Goal: Task Accomplishment & Management: Use online tool/utility

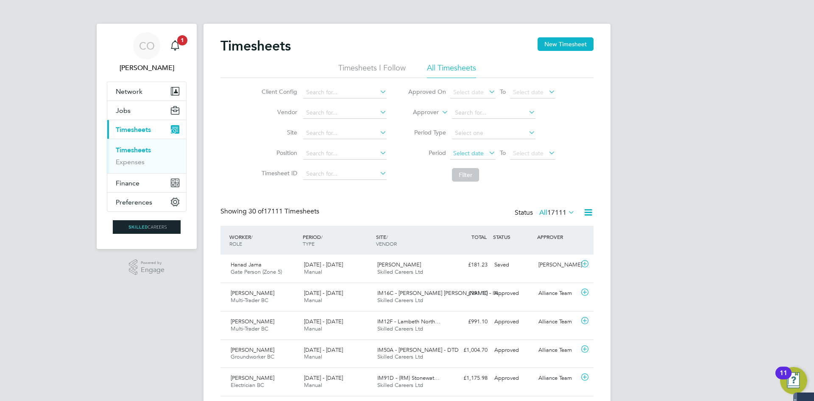
click at [465, 159] on span "Select date" at bounding box center [472, 153] width 45 height 11
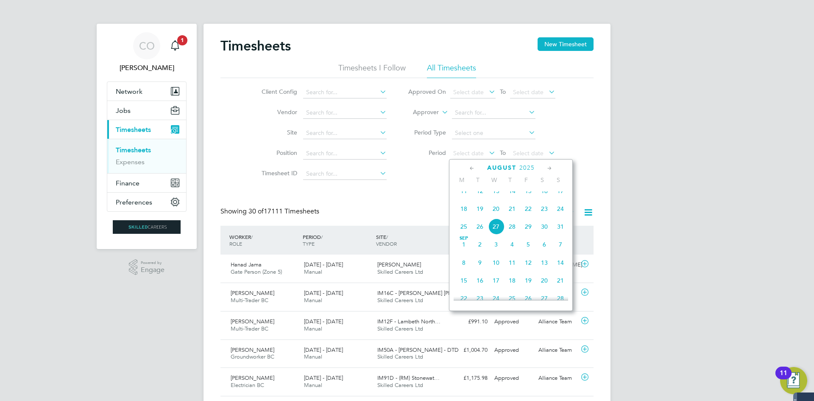
click at [461, 217] on span "18" at bounding box center [464, 209] width 16 height 16
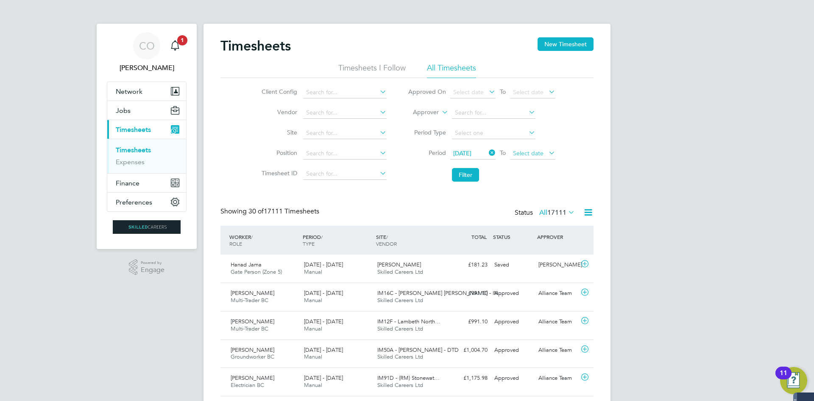
click at [538, 156] on span "Select date" at bounding box center [532, 153] width 45 height 11
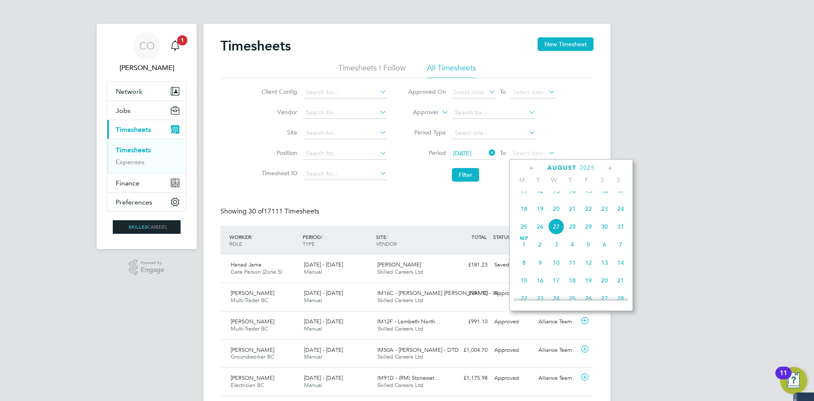
click at [622, 215] on span "24" at bounding box center [621, 209] width 16 height 16
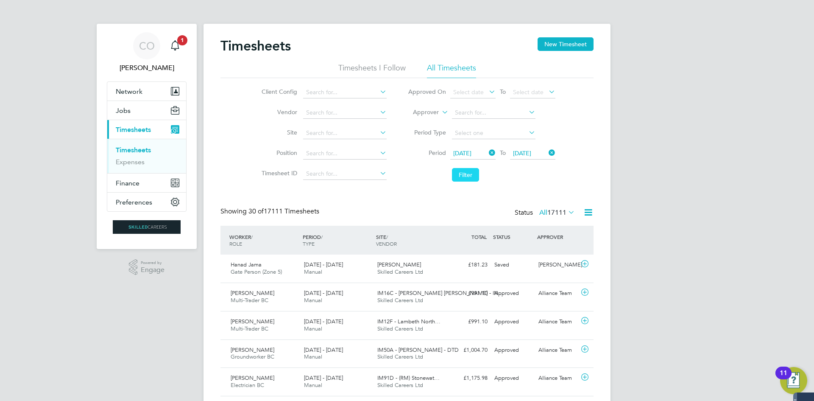
click at [469, 173] on button "Filter" at bounding box center [465, 175] width 27 height 14
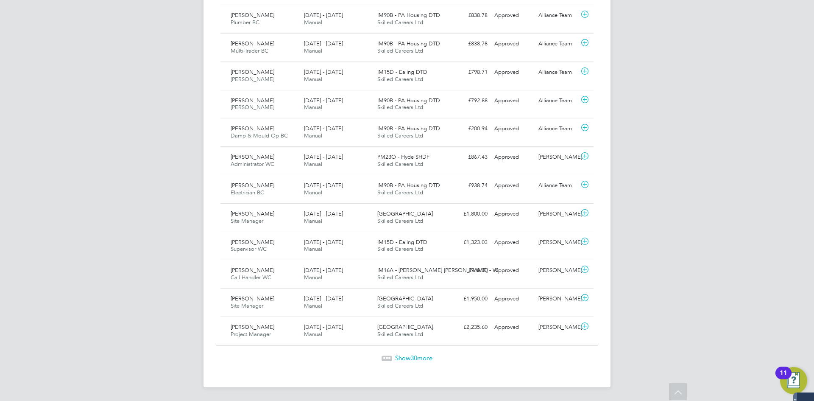
click at [412, 357] on span "30" at bounding box center [413, 358] width 7 height 8
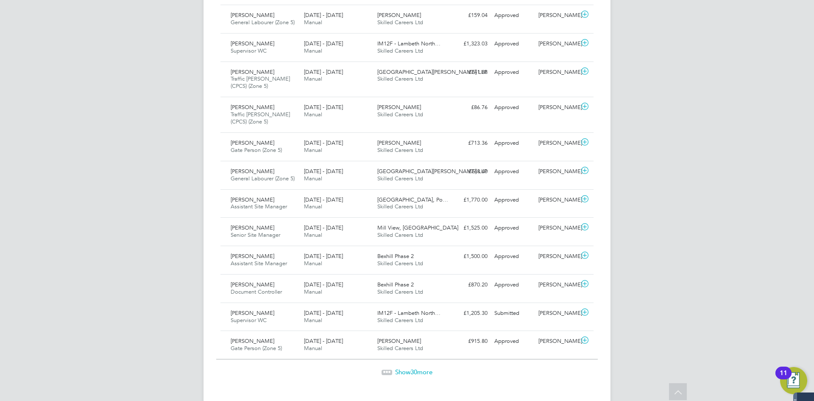
click at [415, 368] on span "30" at bounding box center [413, 372] width 7 height 8
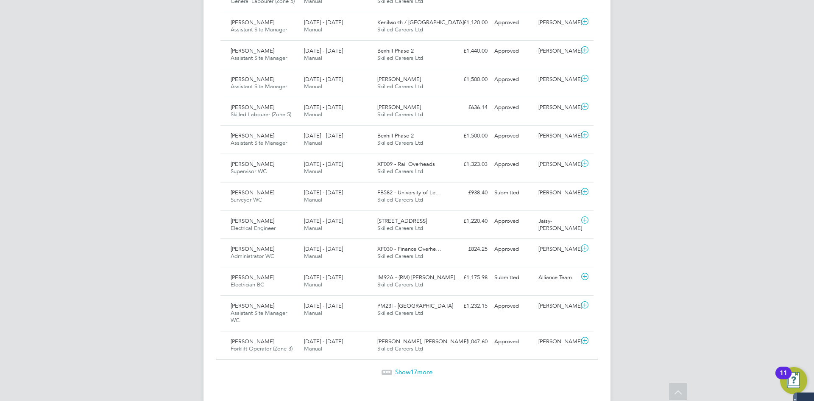
click at [421, 368] on span "Show 17 more" at bounding box center [413, 372] width 37 height 8
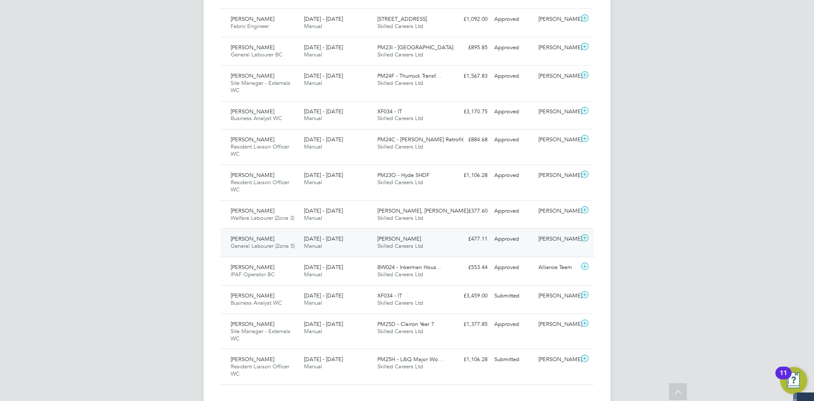
click at [259, 242] on span "General Labourer (Zone 5)" at bounding box center [263, 245] width 64 height 7
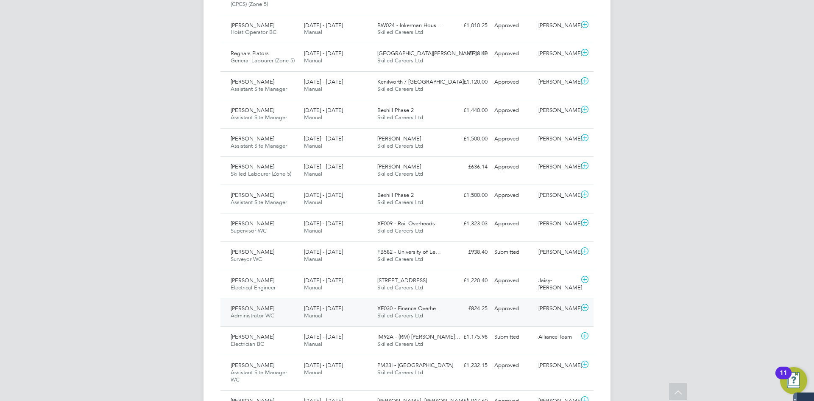
scroll to position [2413, 0]
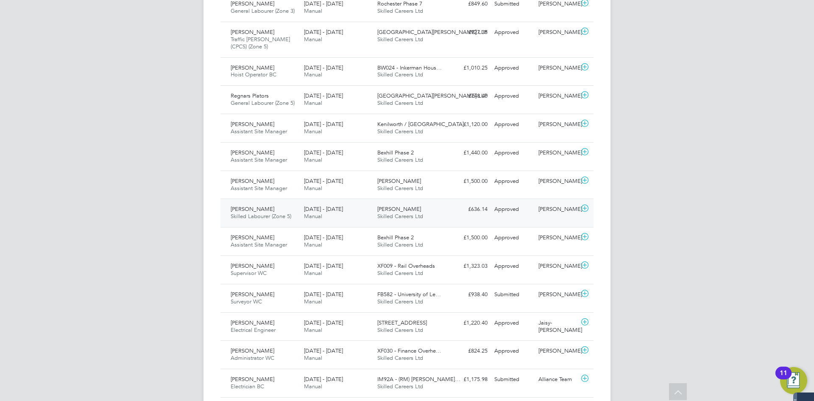
click at [252, 206] on div "[PERSON_NAME] Skilled Labourer (Zone 5) [DATE] - [DATE]" at bounding box center [263, 212] width 73 height 21
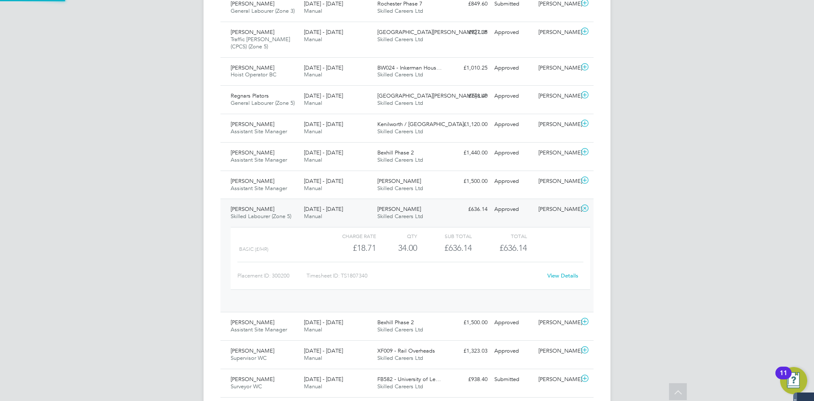
scroll to position [14, 83]
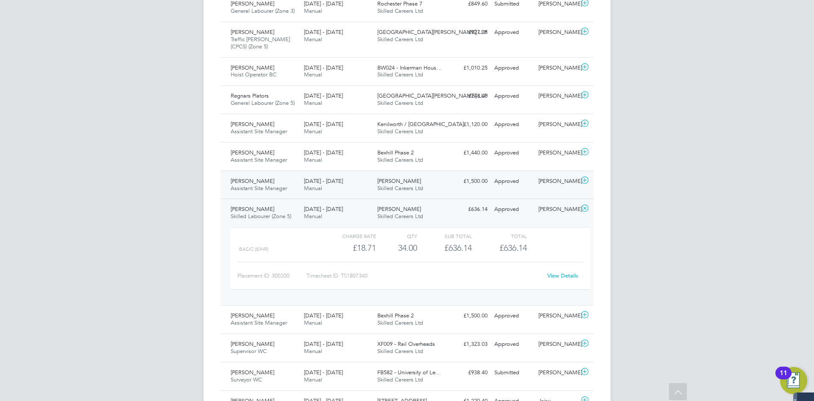
click at [248, 184] on span "Assistant Site Manager" at bounding box center [259, 187] width 56 height 7
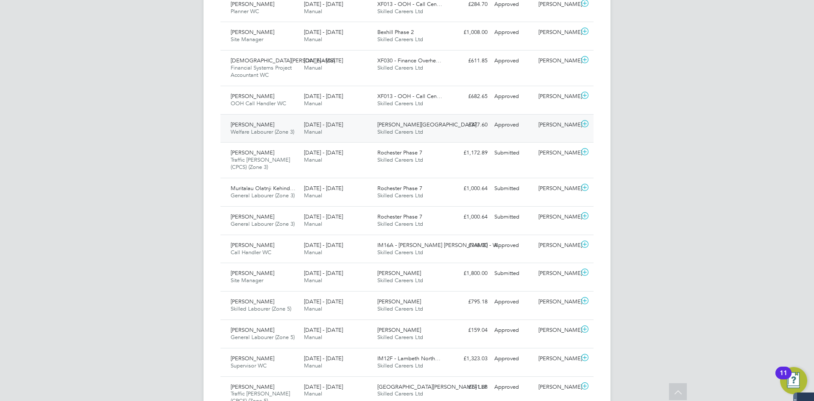
scroll to position [1353, 0]
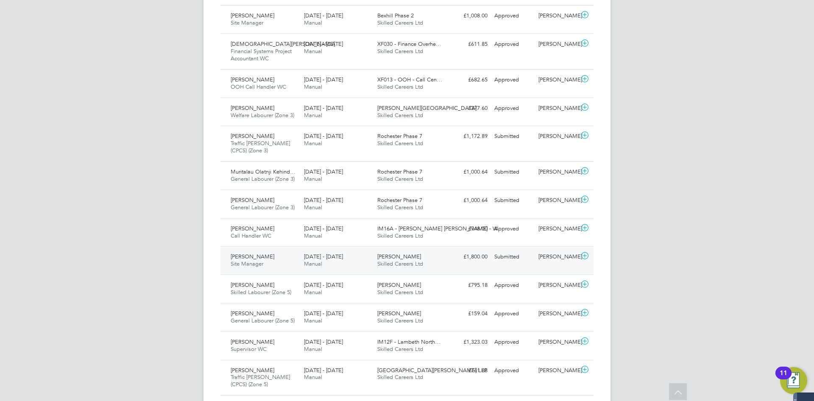
click at [272, 251] on div "[PERSON_NAME] Site Manager [DATE] - [DATE]" at bounding box center [263, 260] width 73 height 21
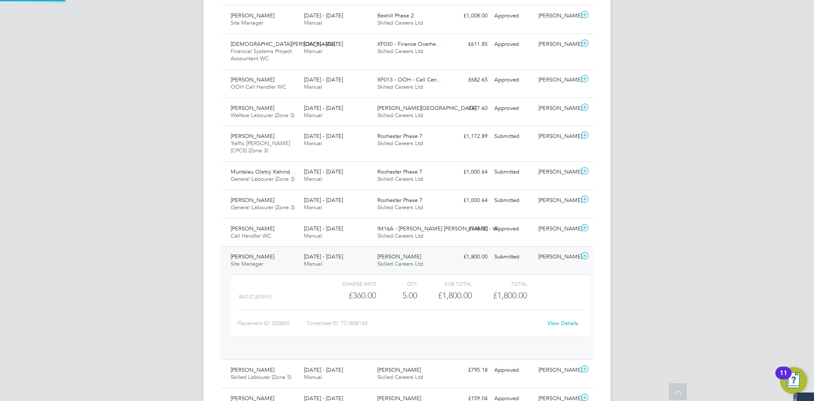
scroll to position [14, 83]
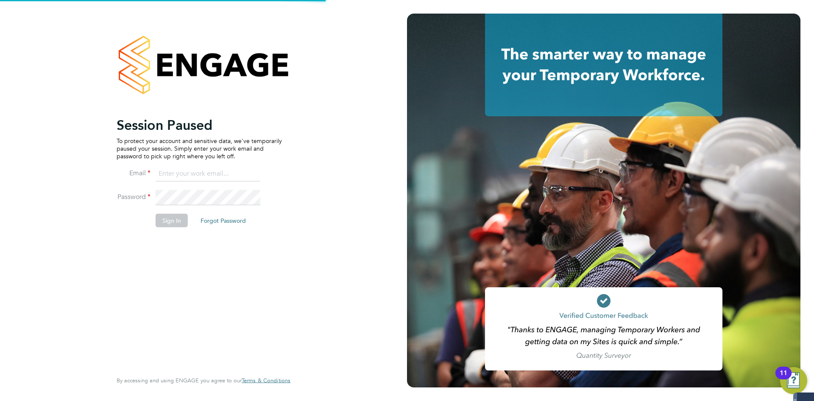
type input "[EMAIL_ADDRESS][DOMAIN_NAME]"
